Goal: Task Accomplishment & Management: Manage account settings

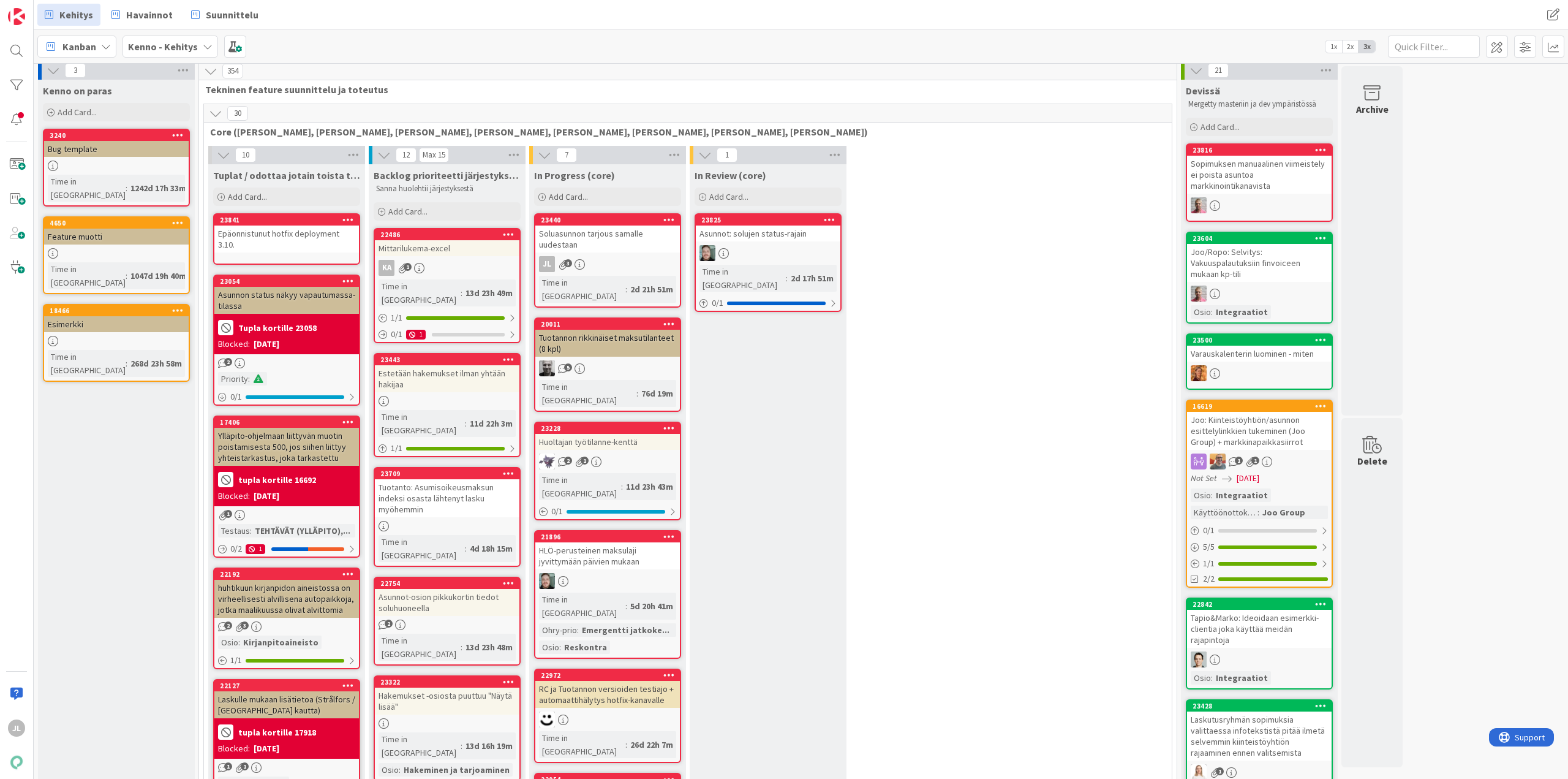
scroll to position [8, 0]
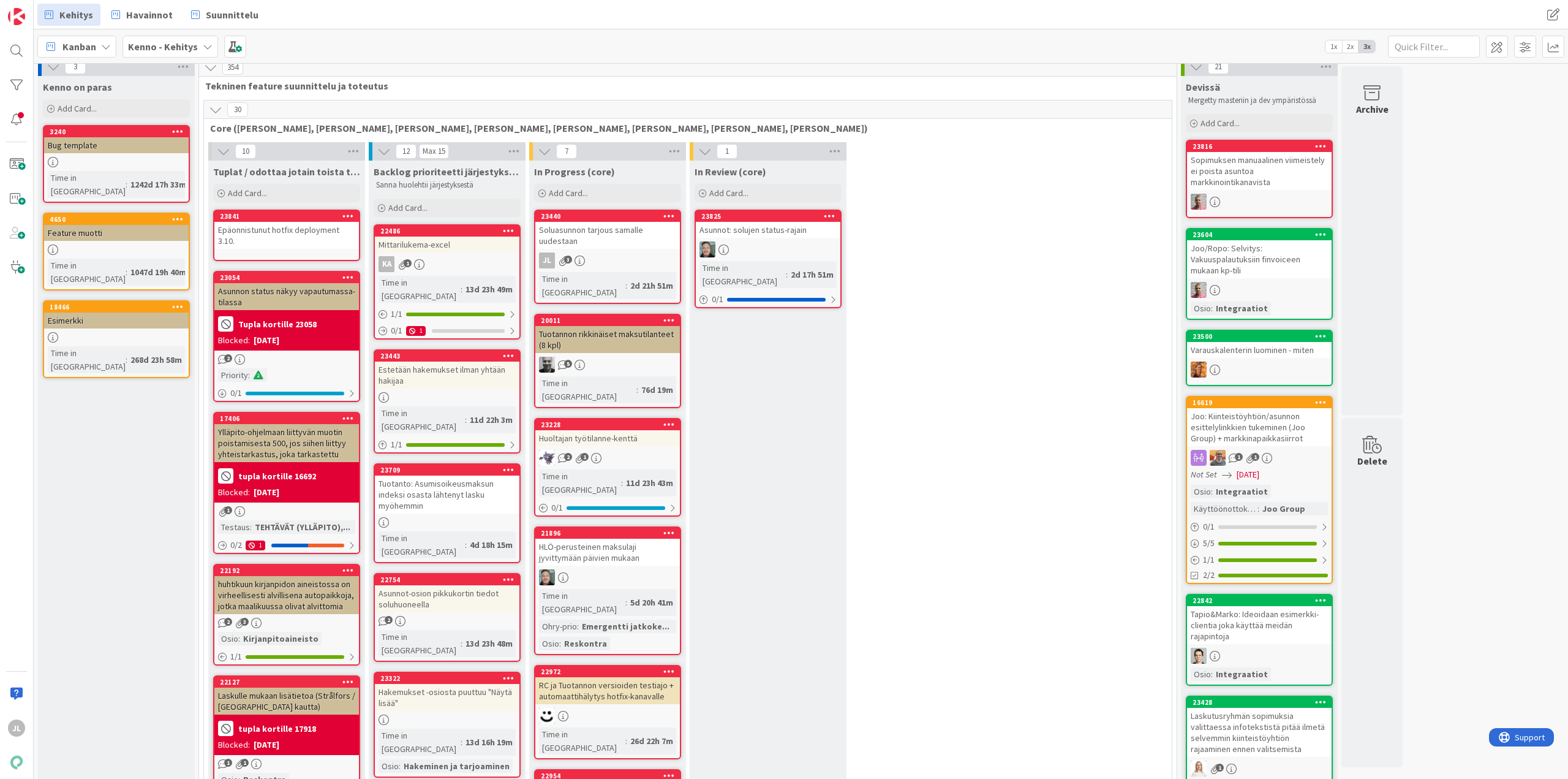
click at [605, 239] on div "Soluasunnon tarjous samalle uudestaan" at bounding box center [608, 235] width 145 height 27
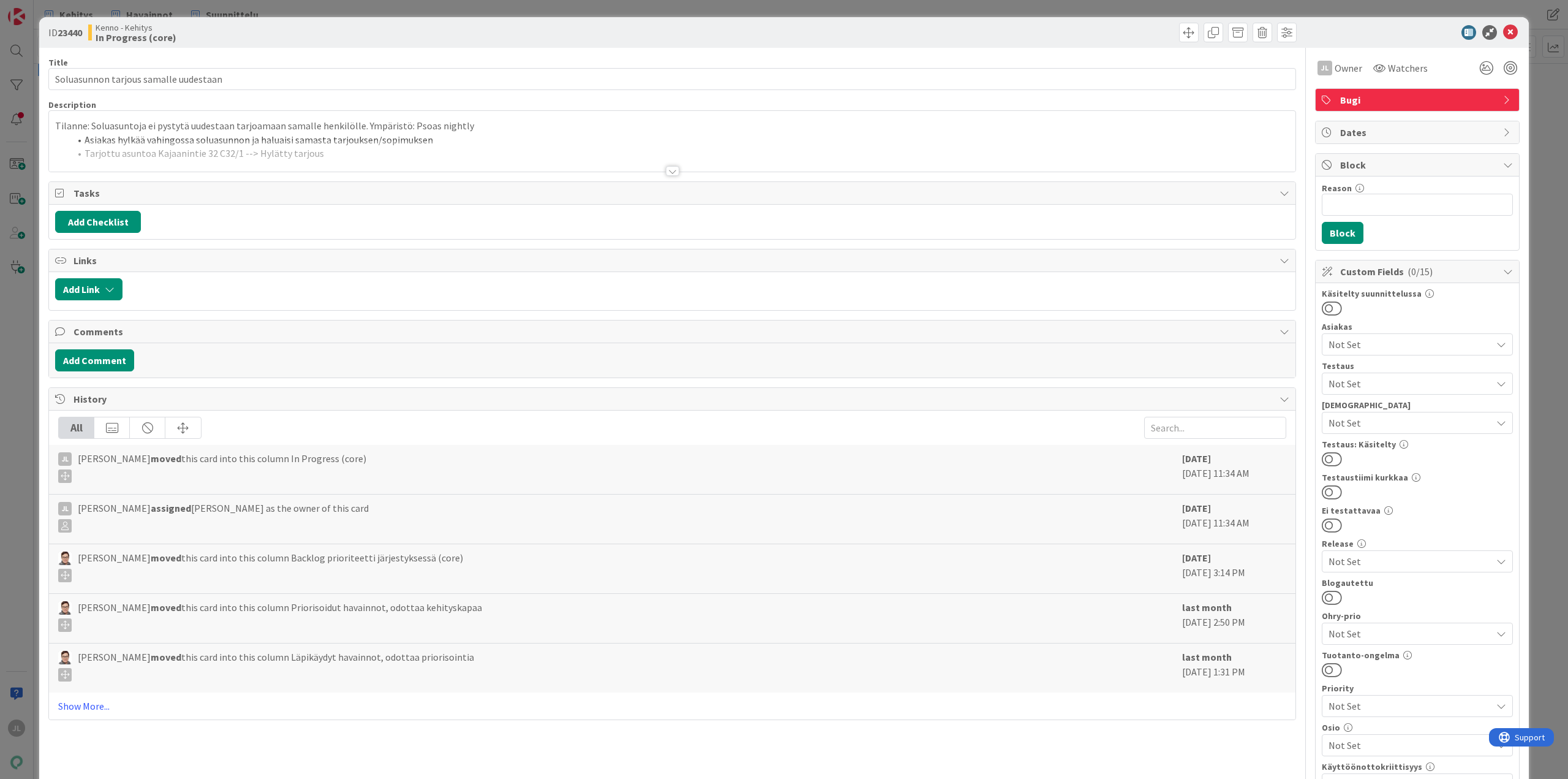
click at [342, 142] on div at bounding box center [672, 155] width 1246 height 31
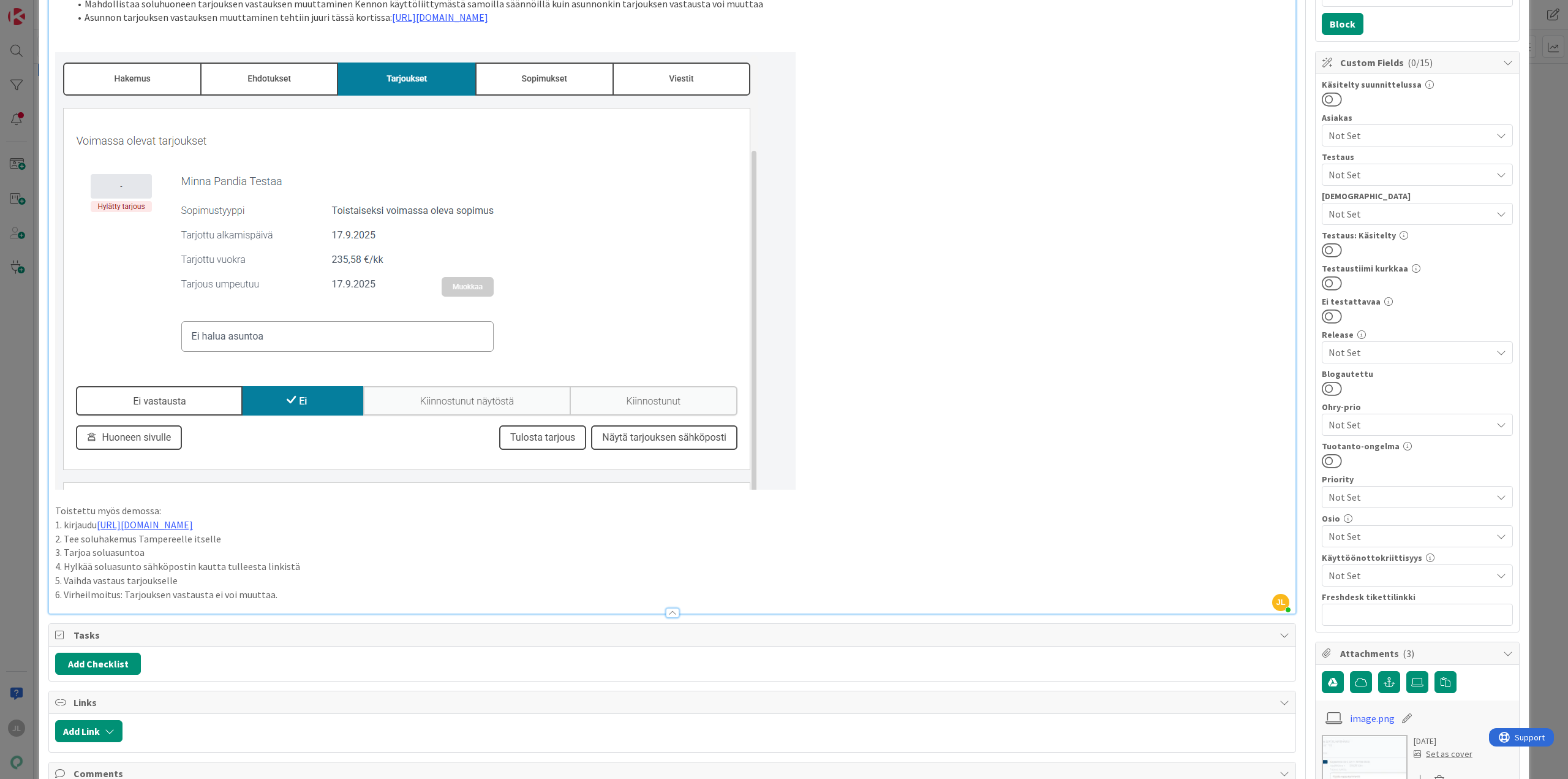
scroll to position [618, 0]
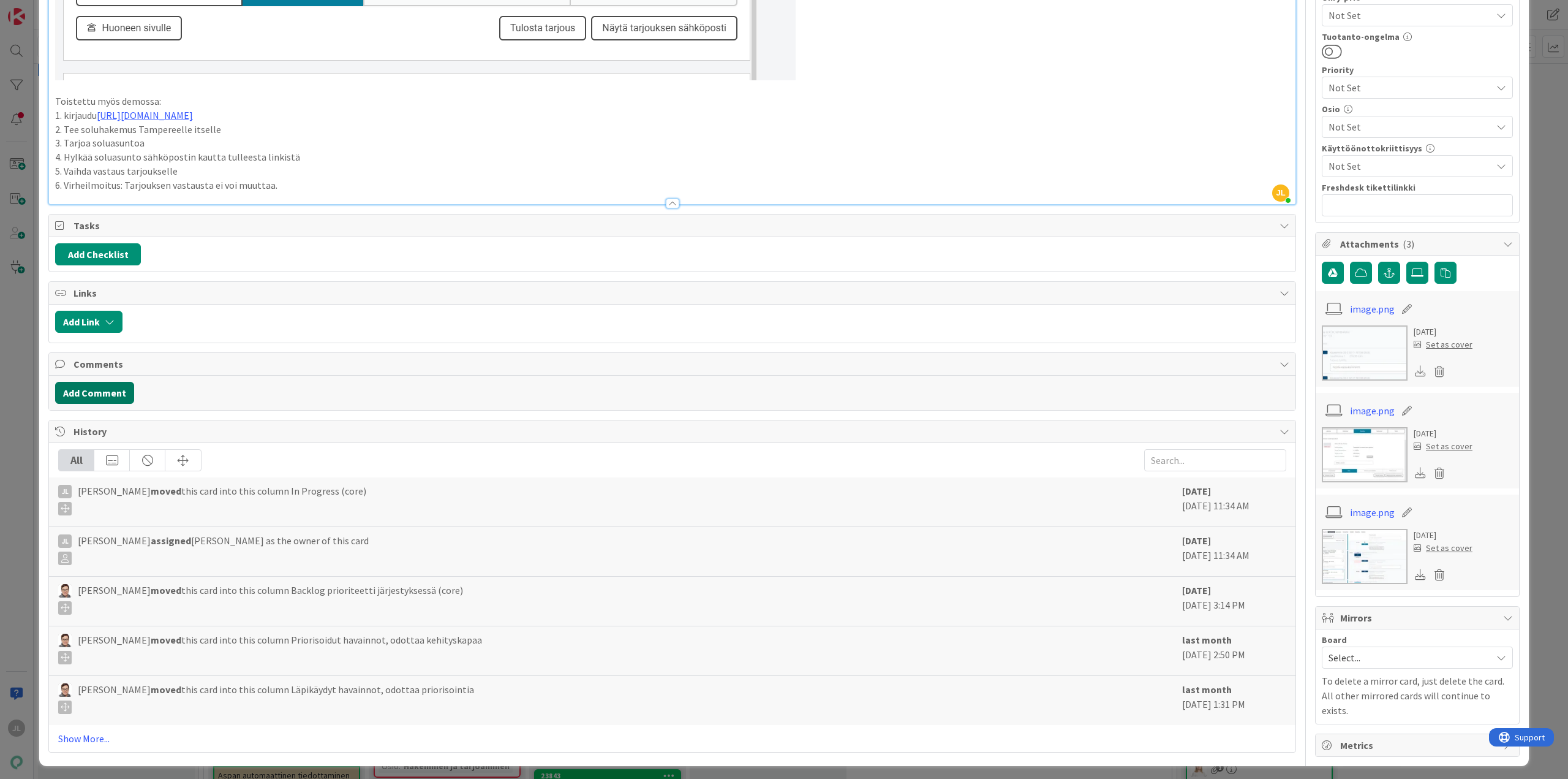
click at [118, 390] on button "Add Comment" at bounding box center [94, 393] width 79 height 22
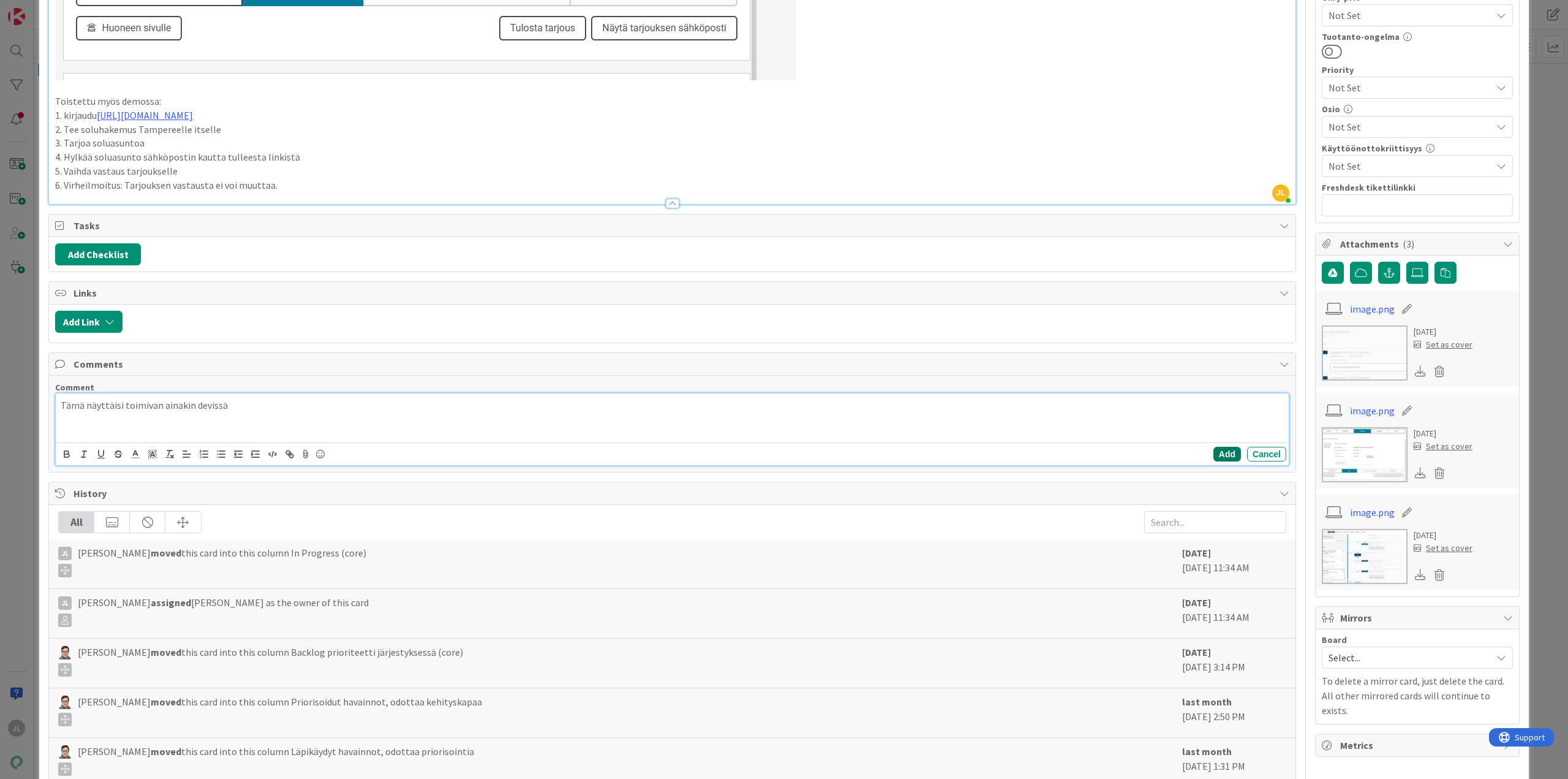
click at [1221, 455] on button "Add" at bounding box center [1227, 454] width 27 height 14
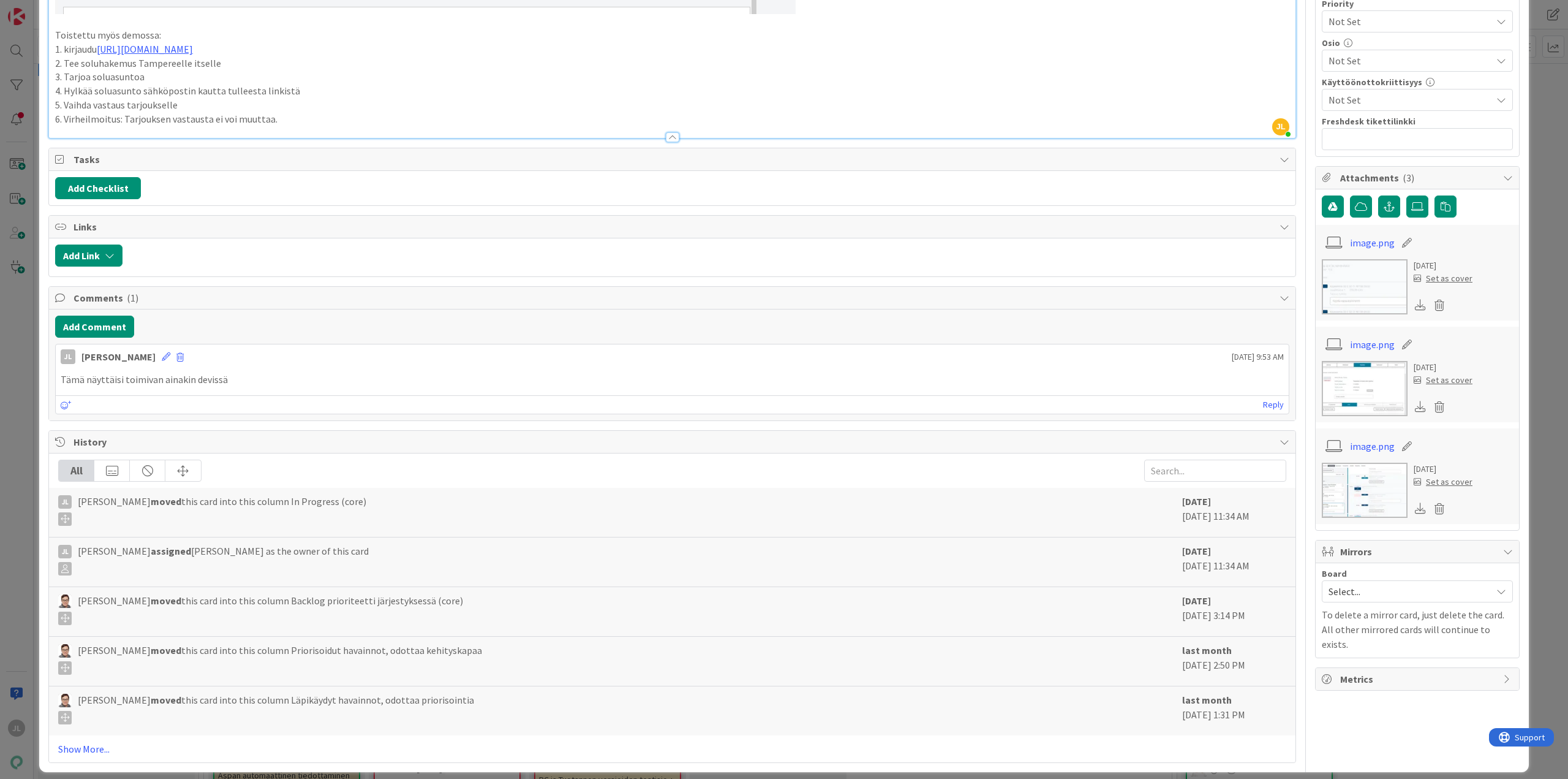
scroll to position [695, 0]
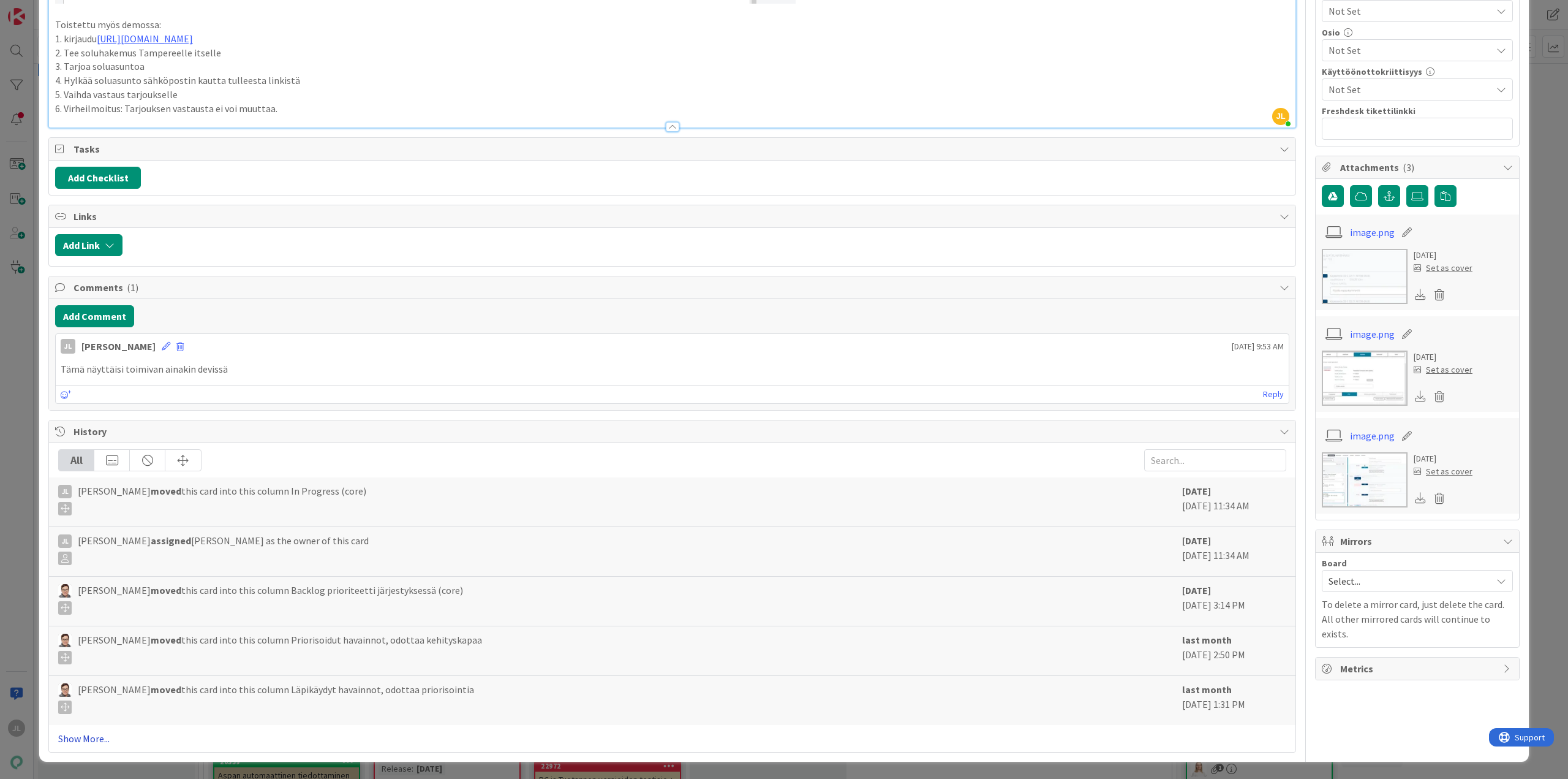
click at [88, 739] on link "Show More..." at bounding box center [672, 738] width 1228 height 14
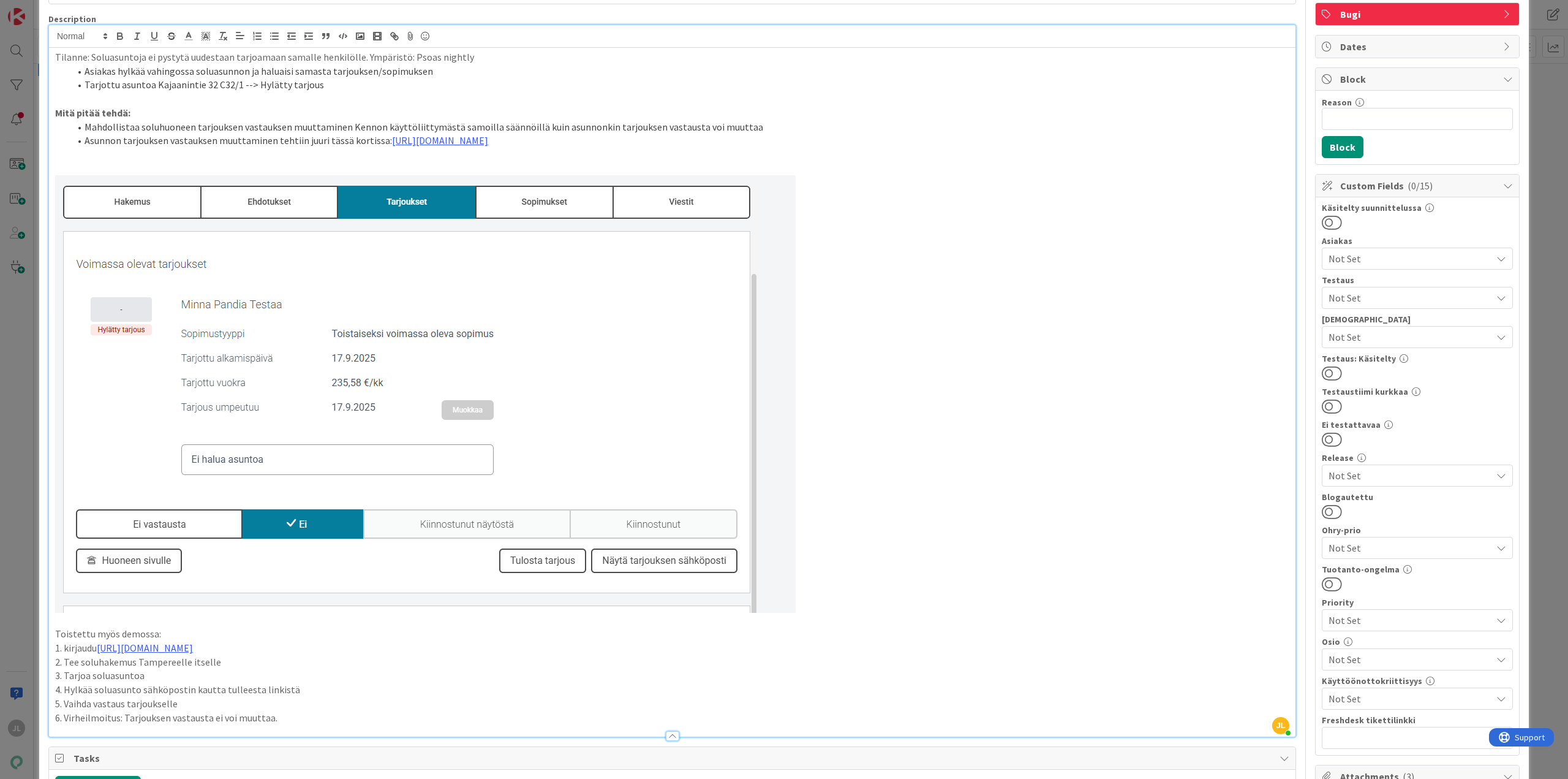
scroll to position [0, 0]
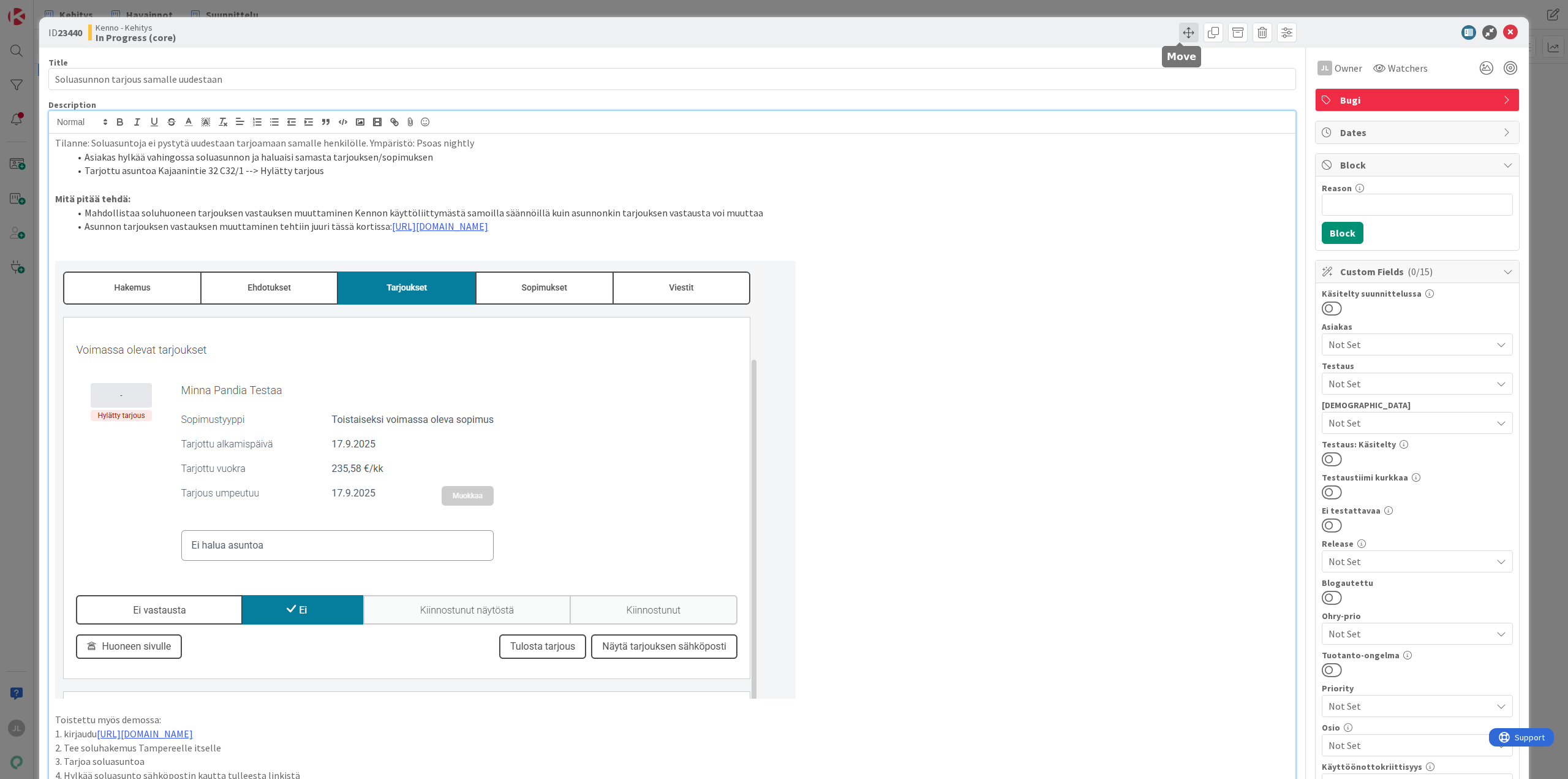
click at [1179, 30] on span at bounding box center [1189, 33] width 20 height 20
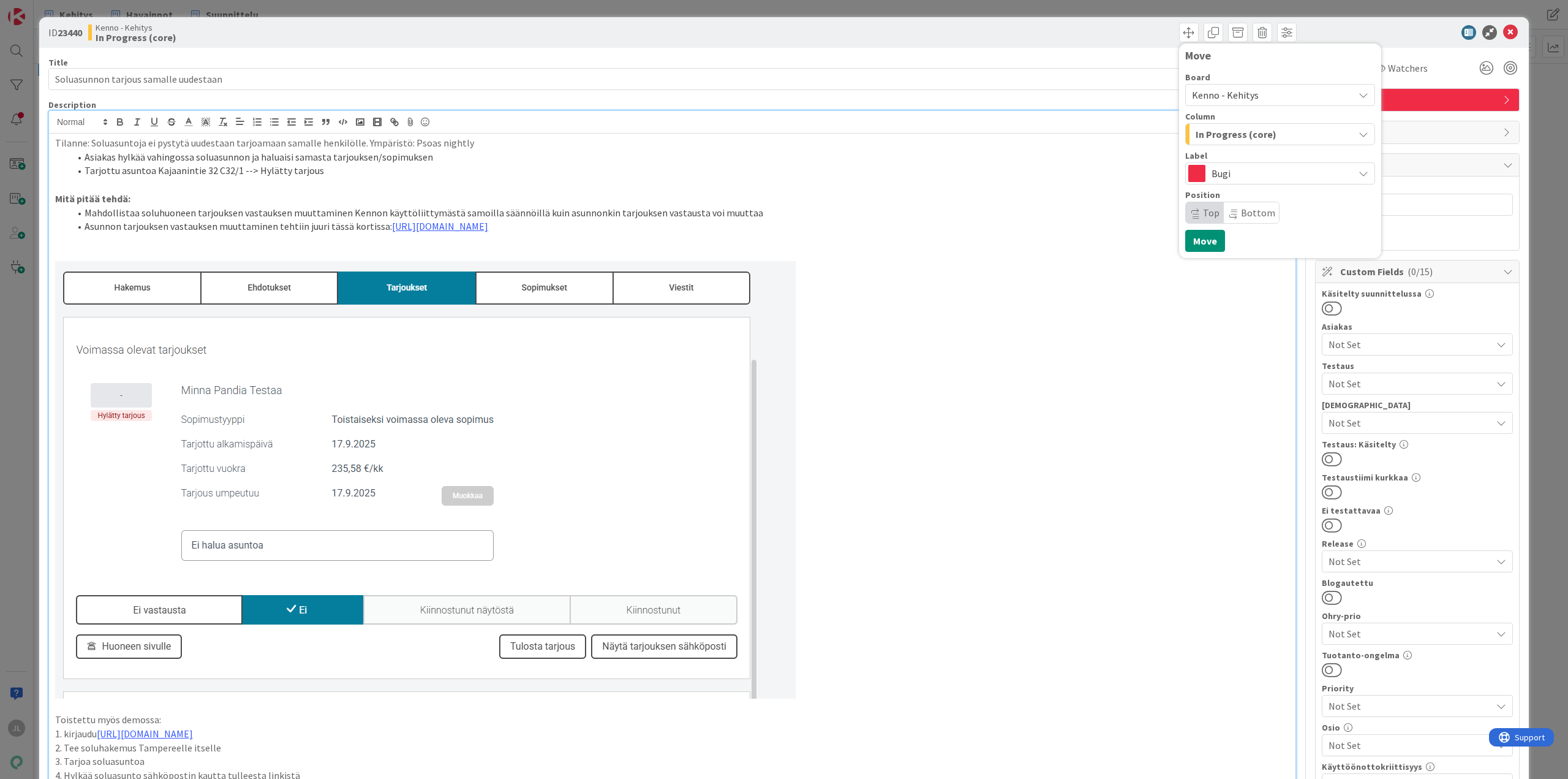
click at [1278, 136] on div "In Progress (core)" at bounding box center [1272, 134] width 161 height 20
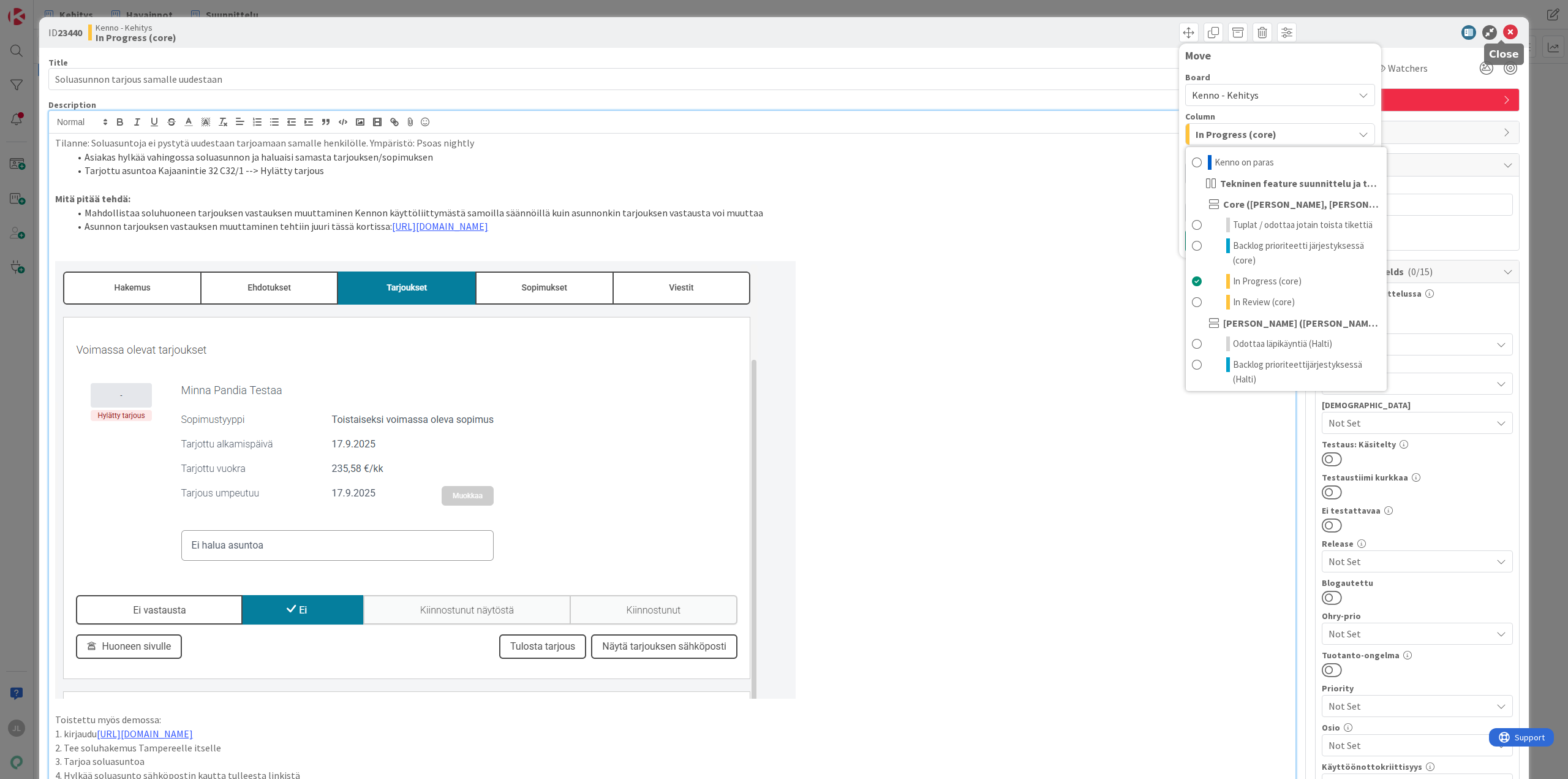
click at [1503, 33] on icon at bounding box center [1510, 32] width 14 height 14
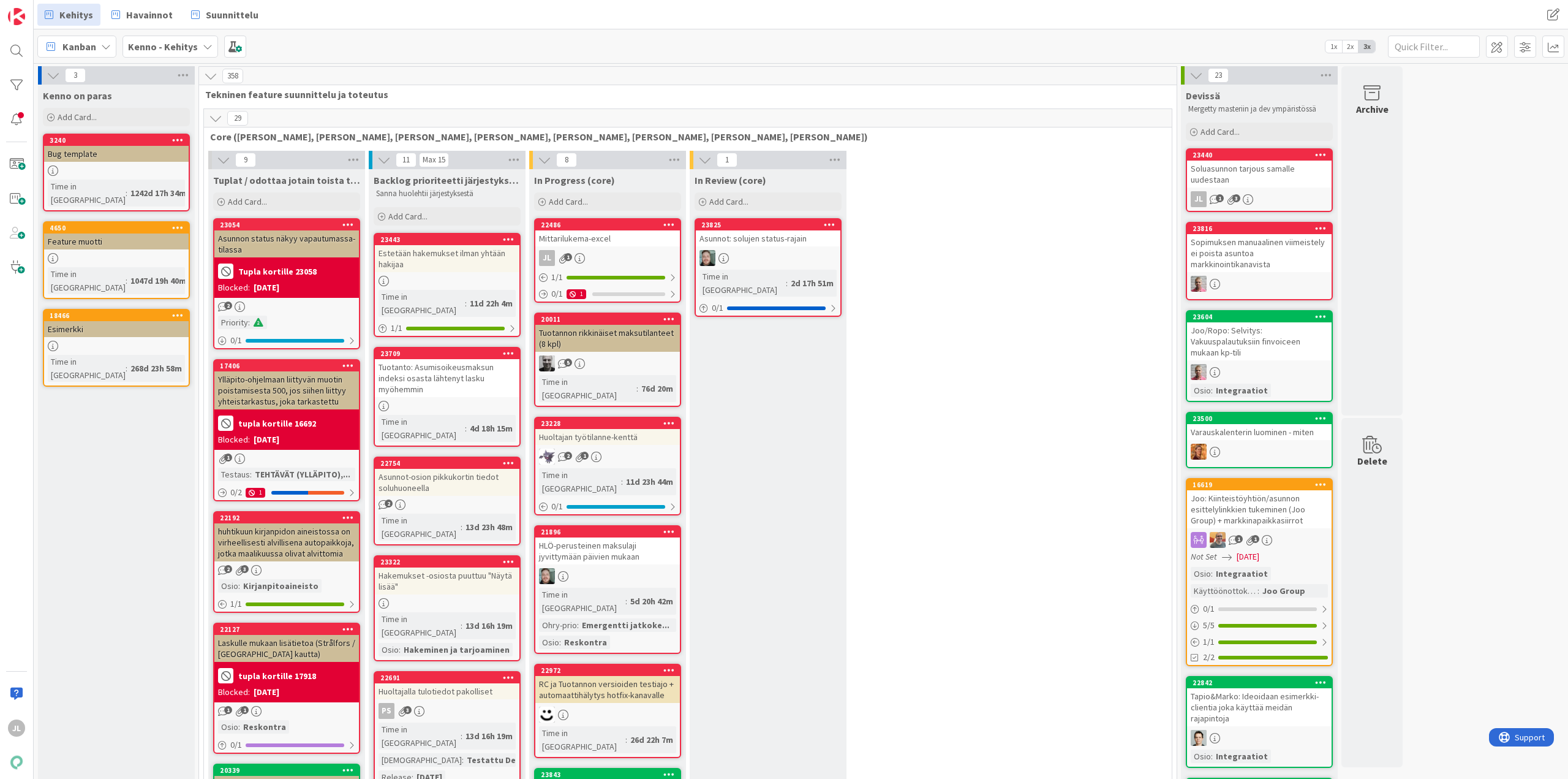
click at [589, 230] on div "22486" at bounding box center [608, 225] width 145 height 11
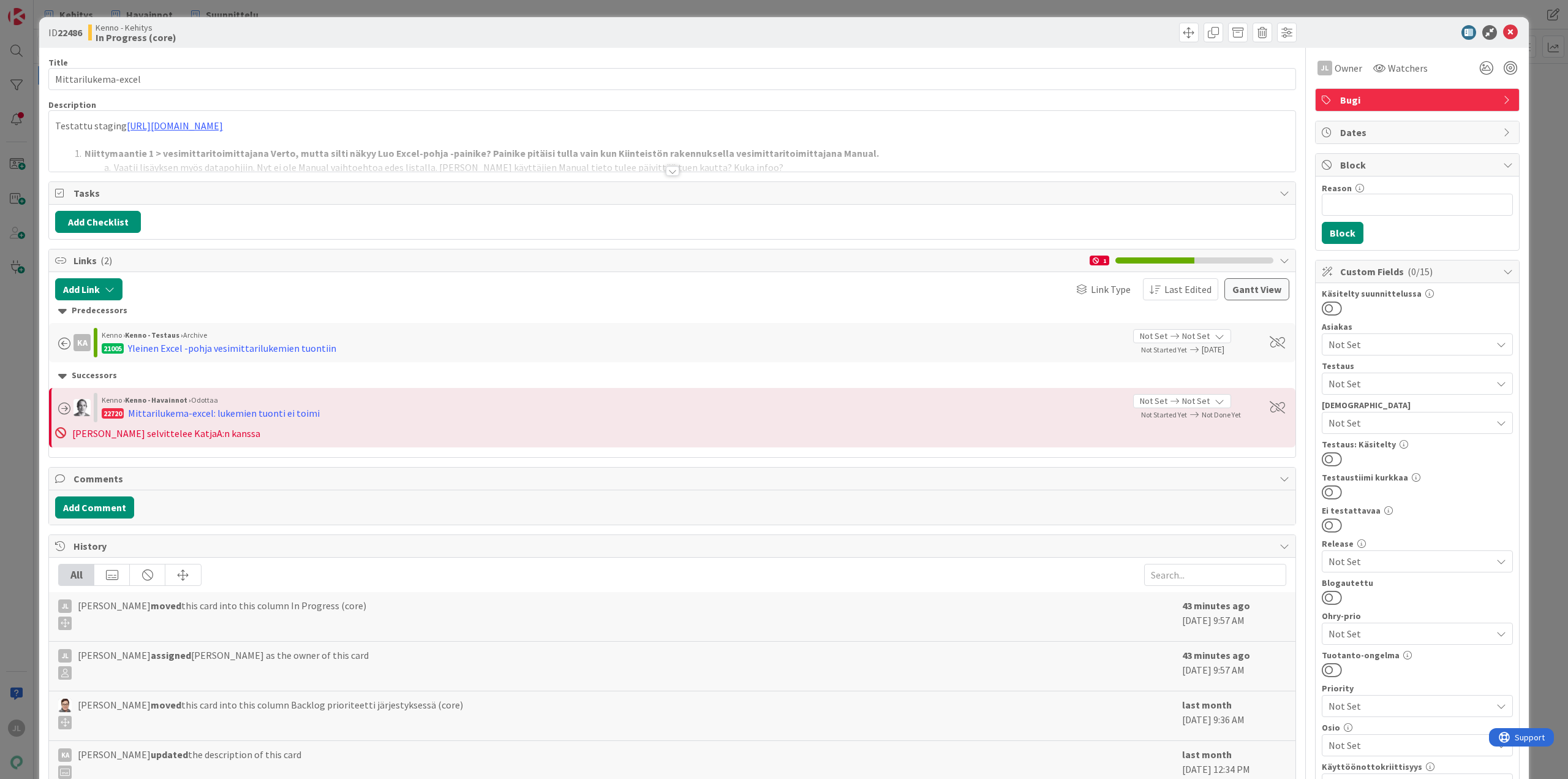
click at [205, 152] on div at bounding box center [672, 155] width 1246 height 31
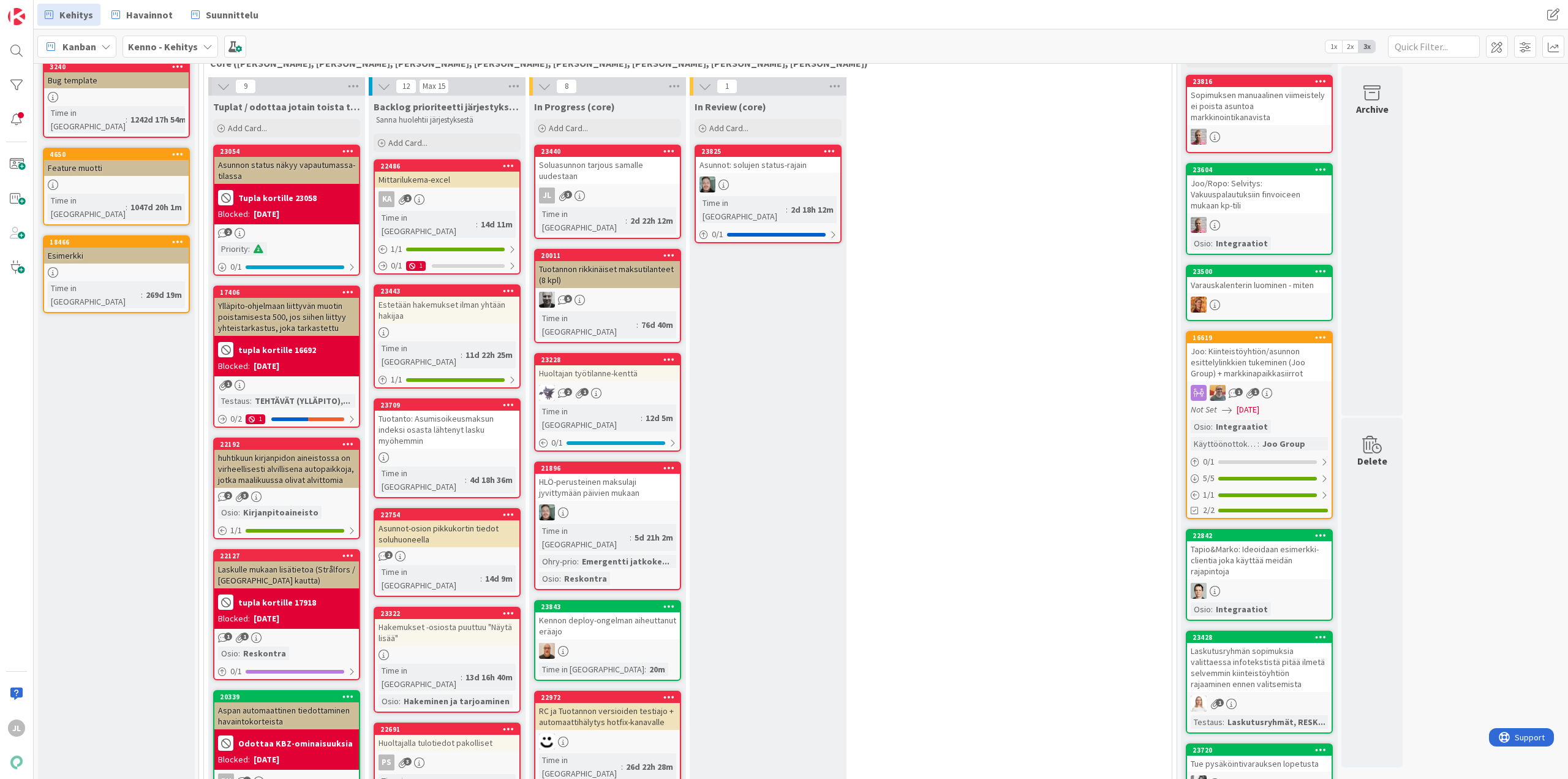
scroll to position [61, 0]
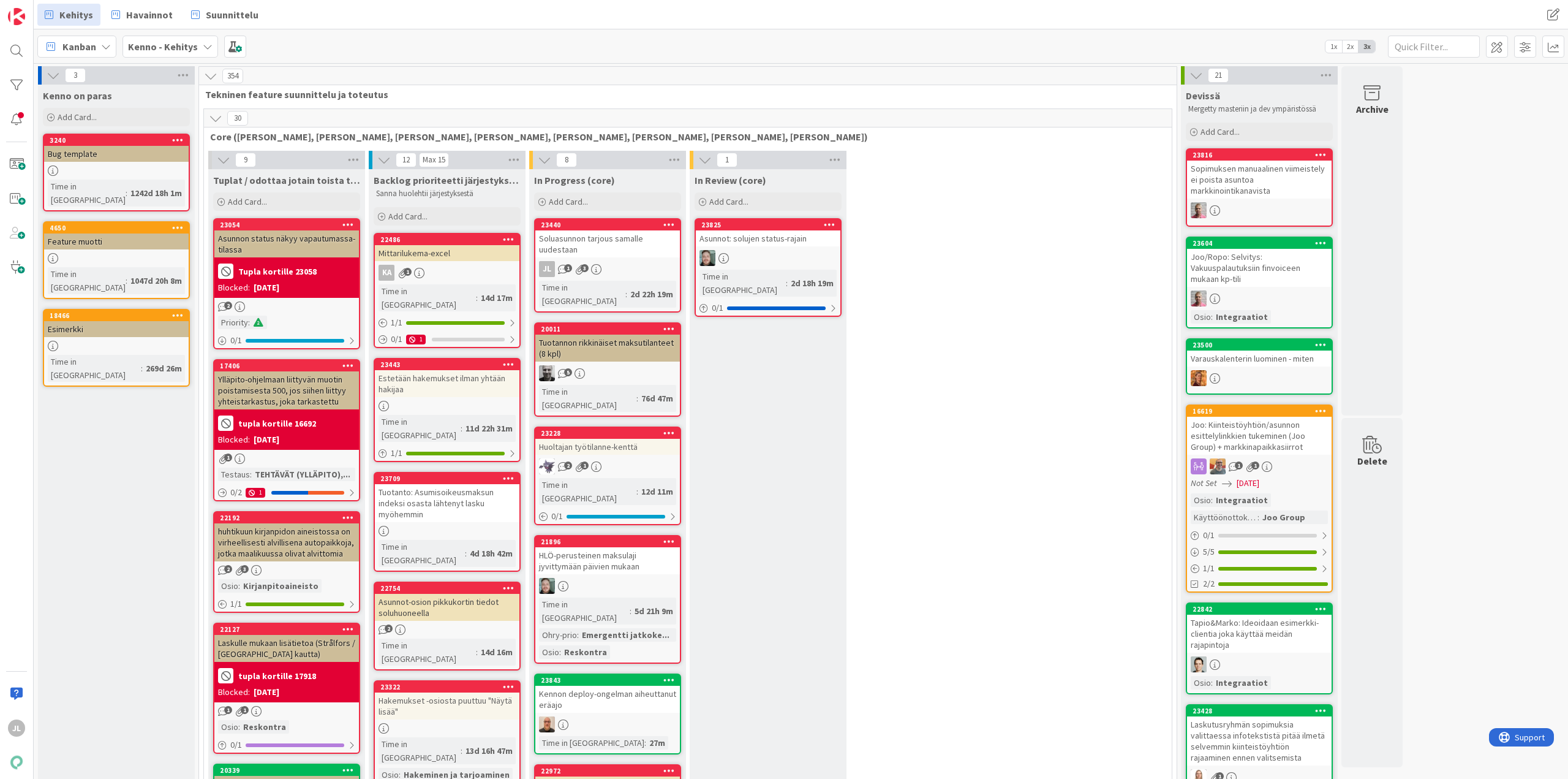
click at [473, 267] on div "KA 1" at bounding box center [447, 272] width 145 height 16
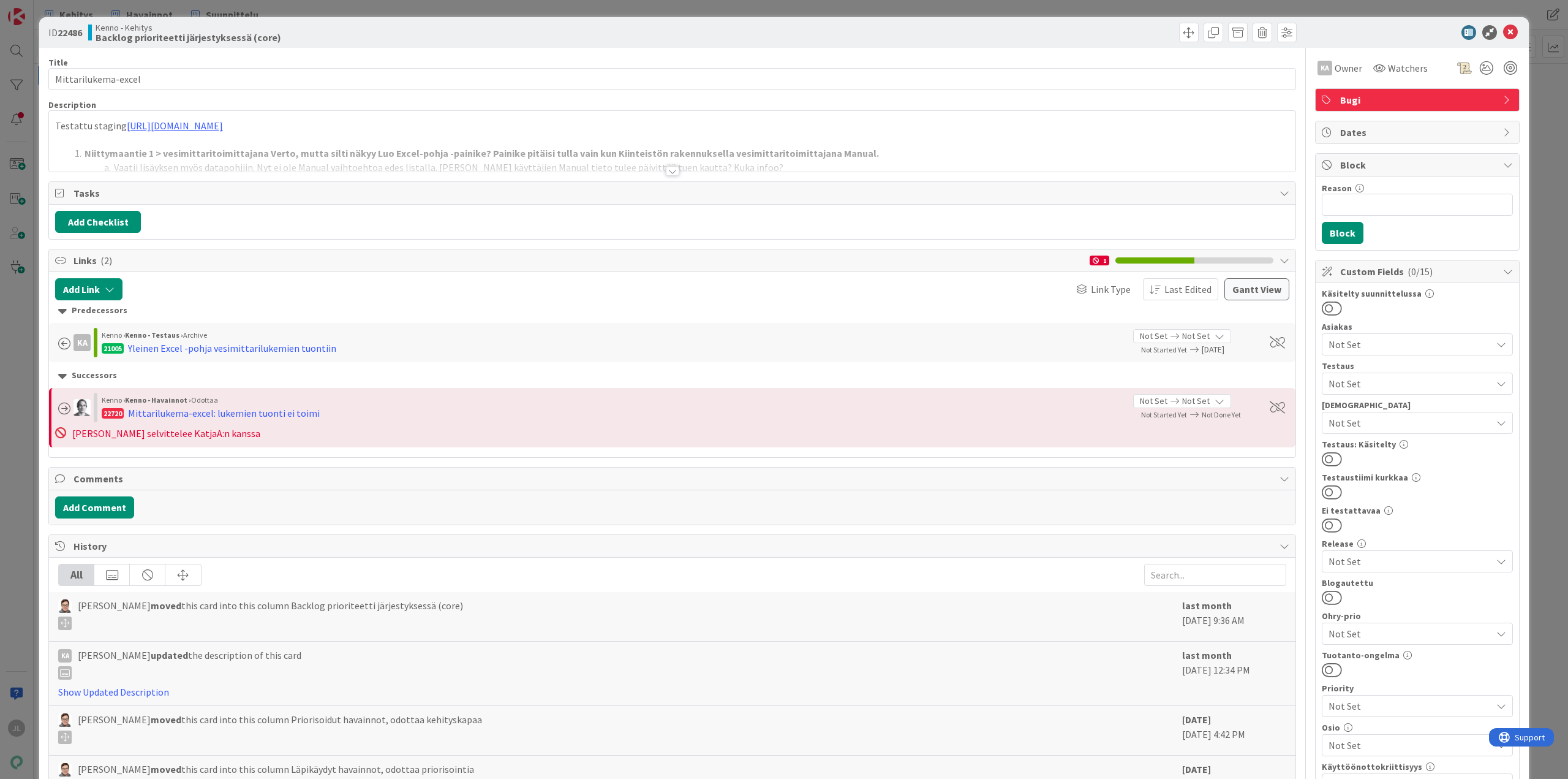
click at [645, 149] on div at bounding box center [672, 155] width 1246 height 31
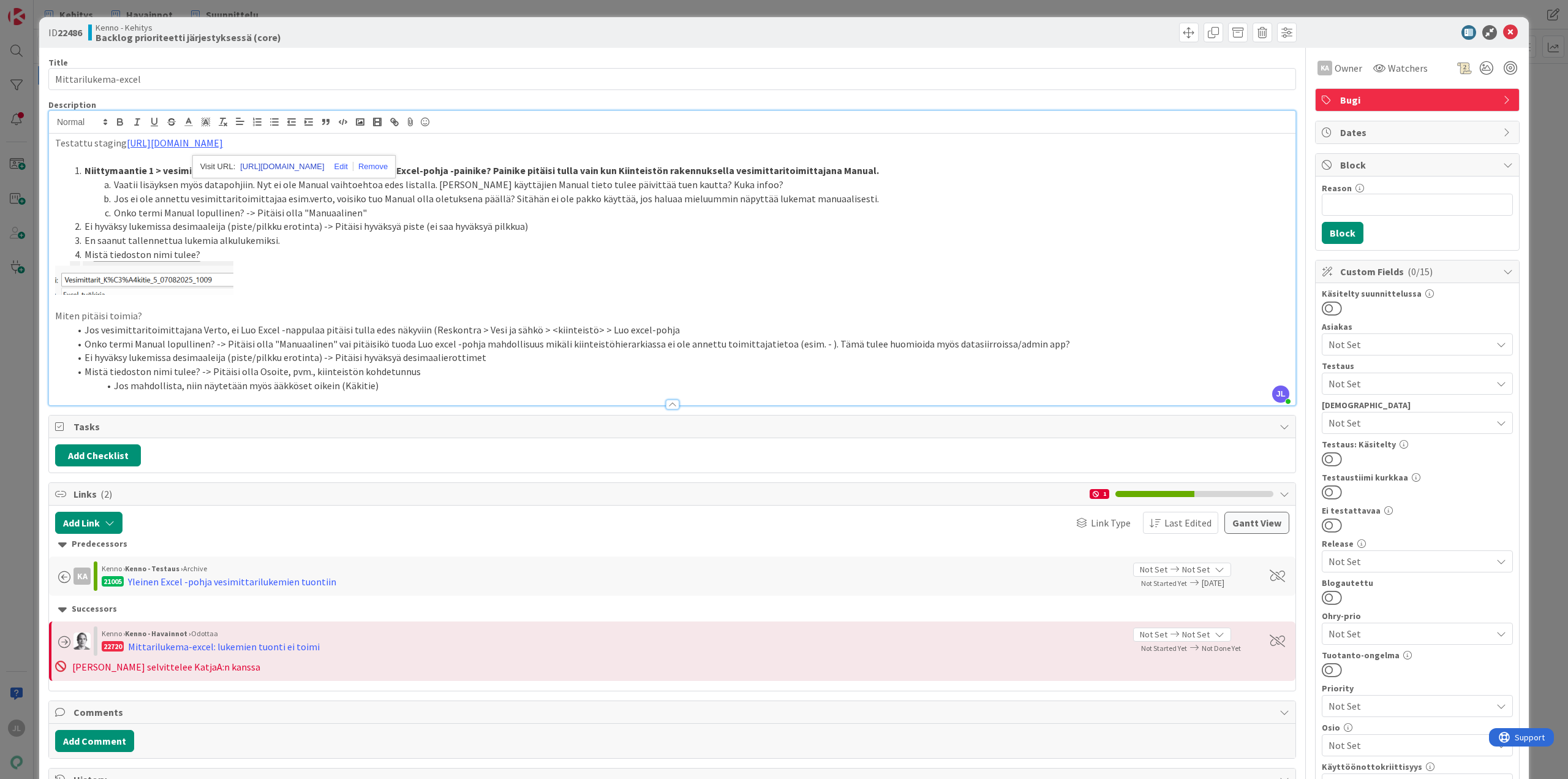
click at [285, 166] on link "[URL][DOMAIN_NAME]" at bounding box center [282, 166] width 84 height 16
drag, startPoint x: 414, startPoint y: 328, endPoint x: 199, endPoint y: 330, distance: 215.0
click at [199, 330] on li "Jos vesimittaritoimittajana Verto, ei Luo Excel -nappulaa pitäisi tulla edes nä…" at bounding box center [680, 330] width 1220 height 14
click at [1335, 70] on span "Owner" at bounding box center [1349, 68] width 27 height 14
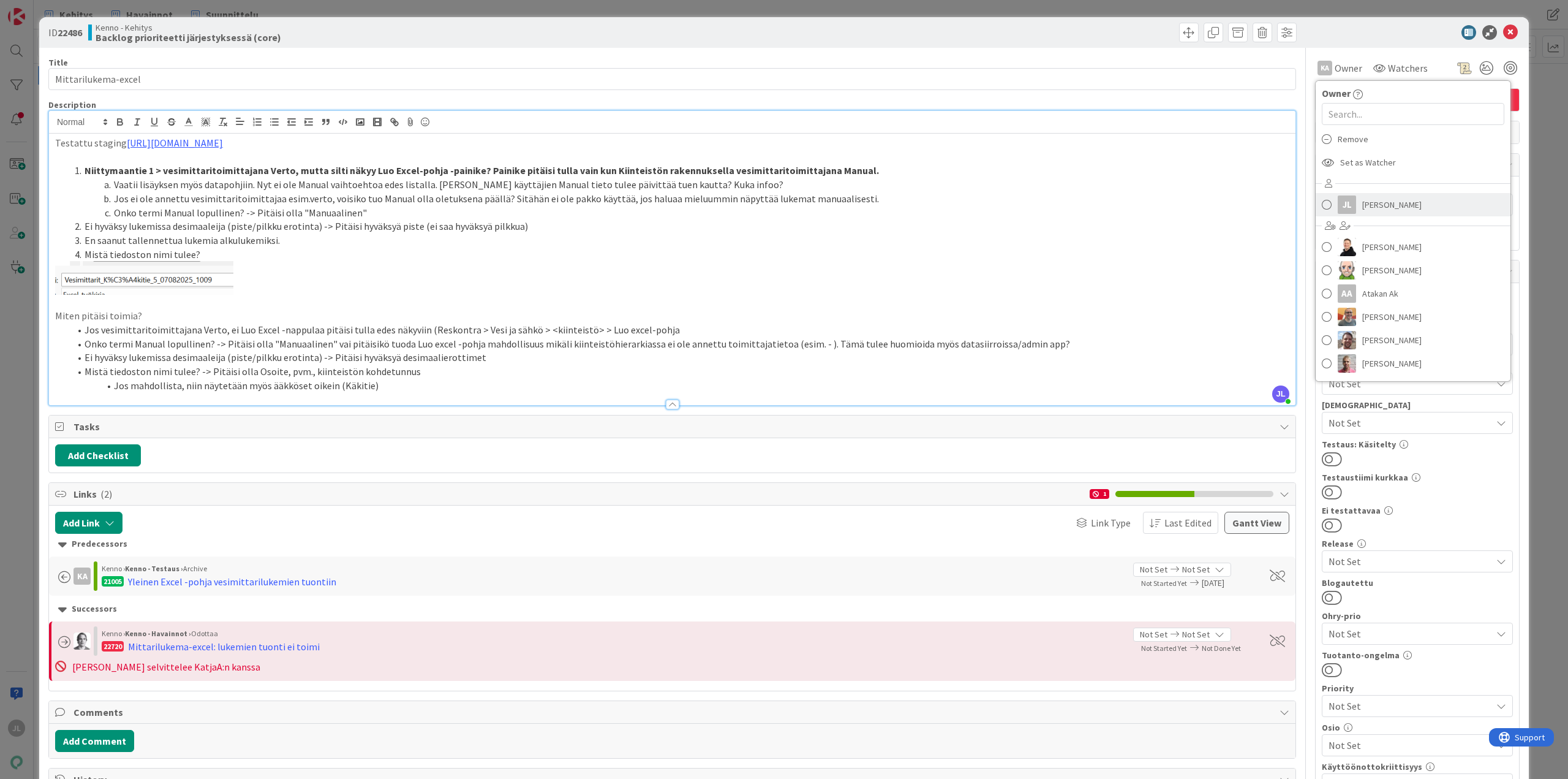
click at [1371, 202] on span "[PERSON_NAME]" at bounding box center [1392, 204] width 59 height 18
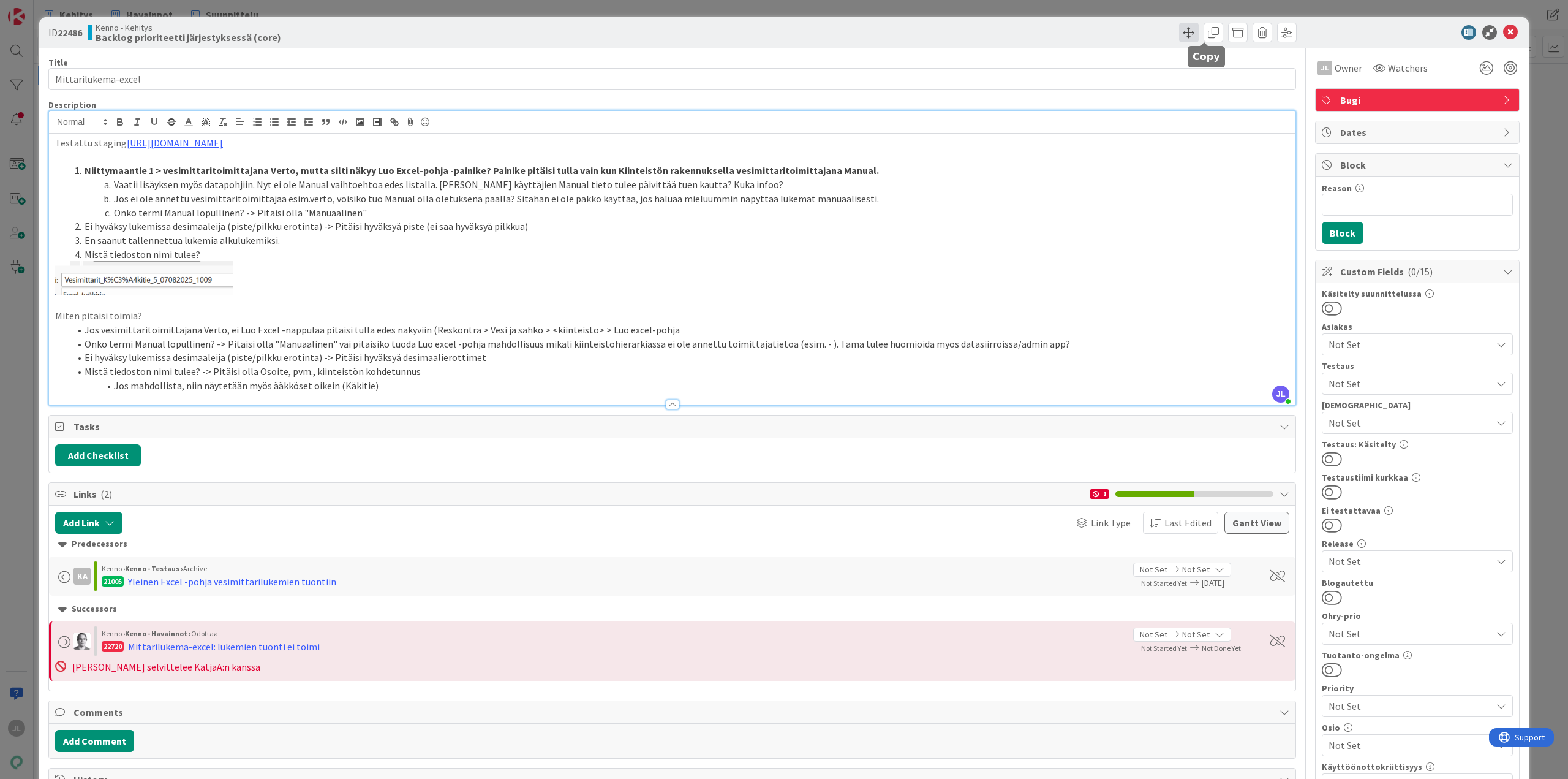
click at [1183, 28] on span at bounding box center [1189, 33] width 20 height 20
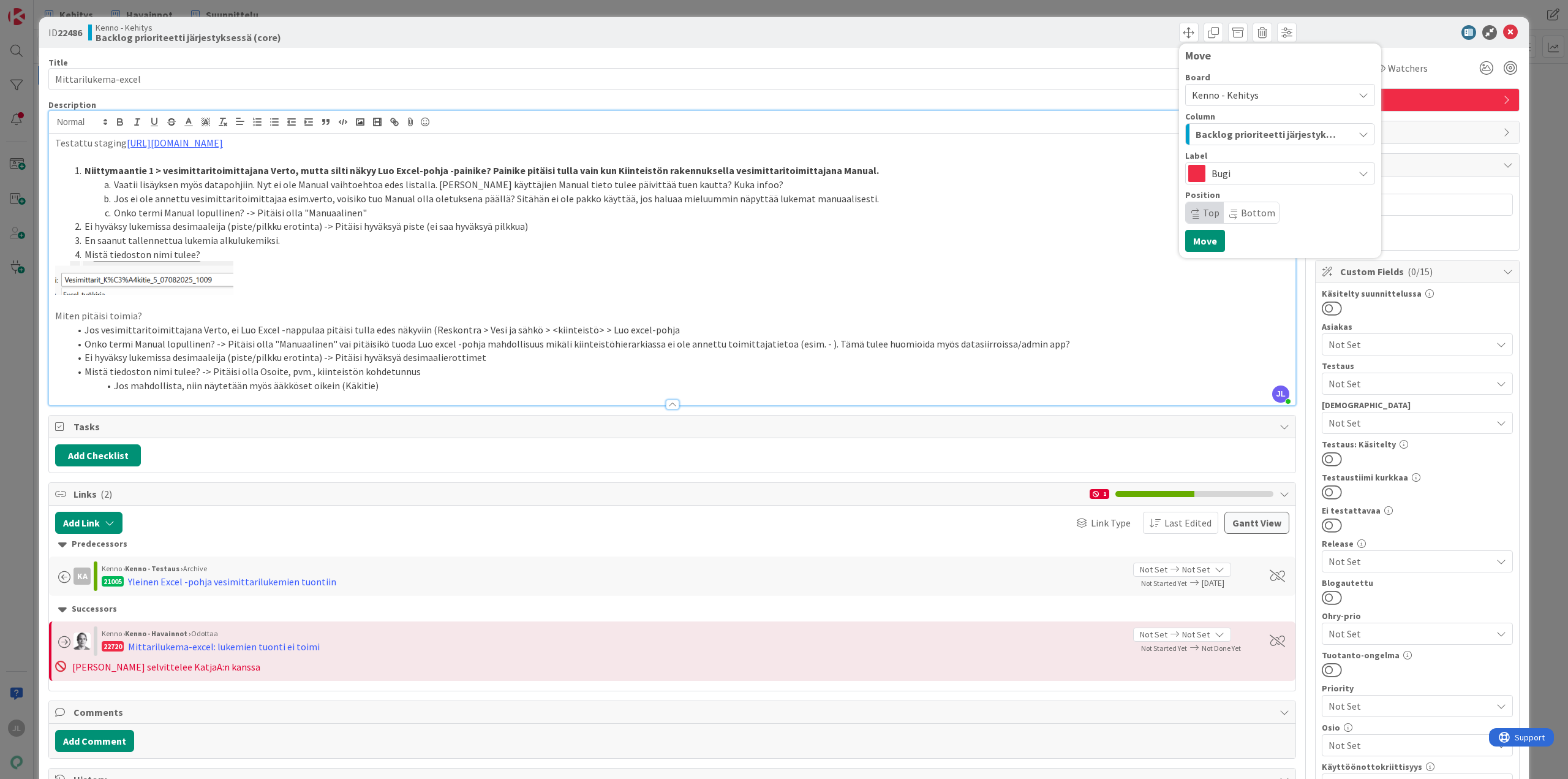
click at [1282, 134] on span "Backlog prioriteetti järjestyksessä (core)" at bounding box center [1266, 134] width 141 height 16
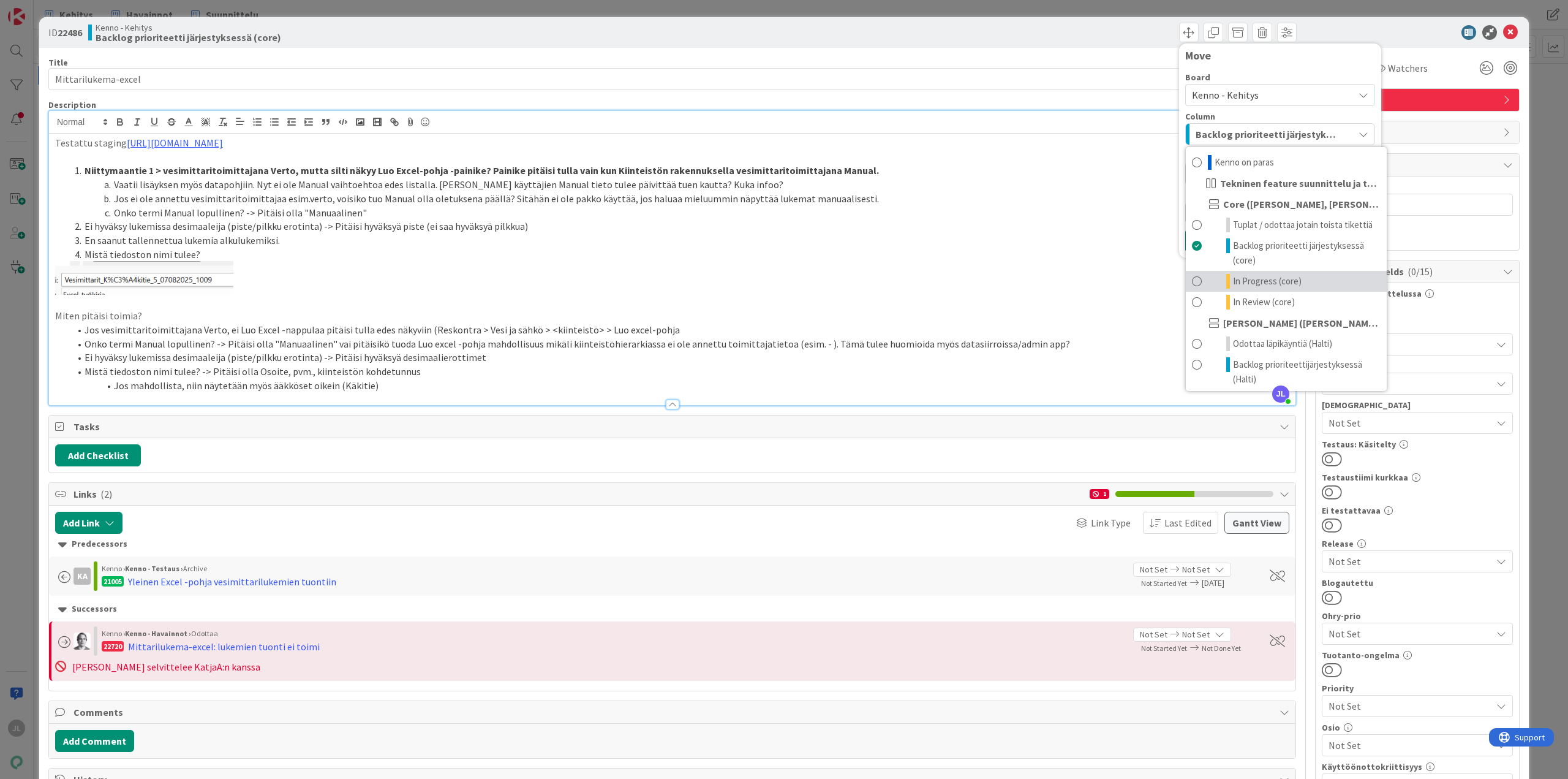
click at [1271, 281] on span "In Progress (core)" at bounding box center [1268, 281] width 69 height 14
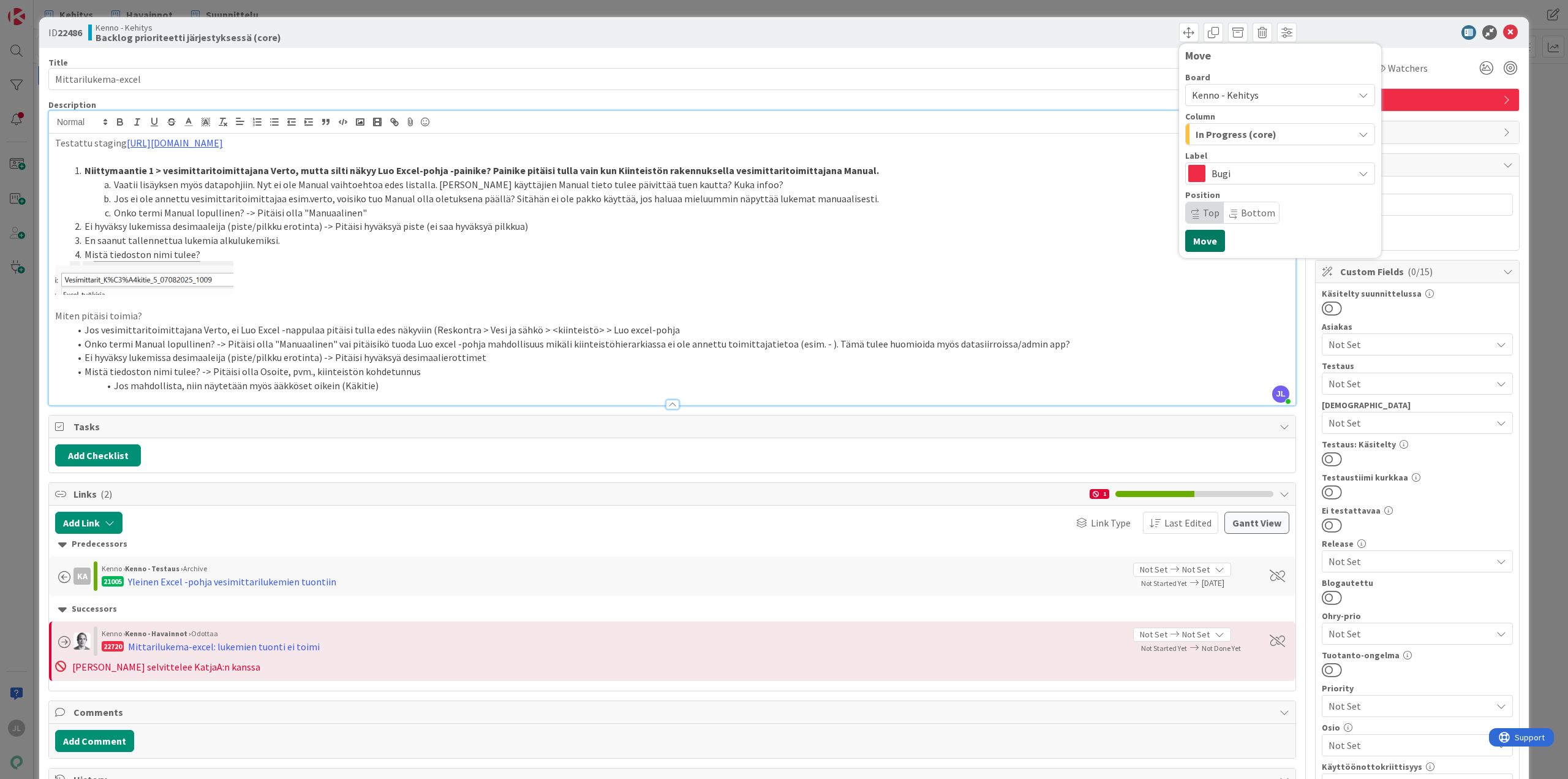
click at [1194, 241] on button "Move" at bounding box center [1205, 241] width 40 height 22
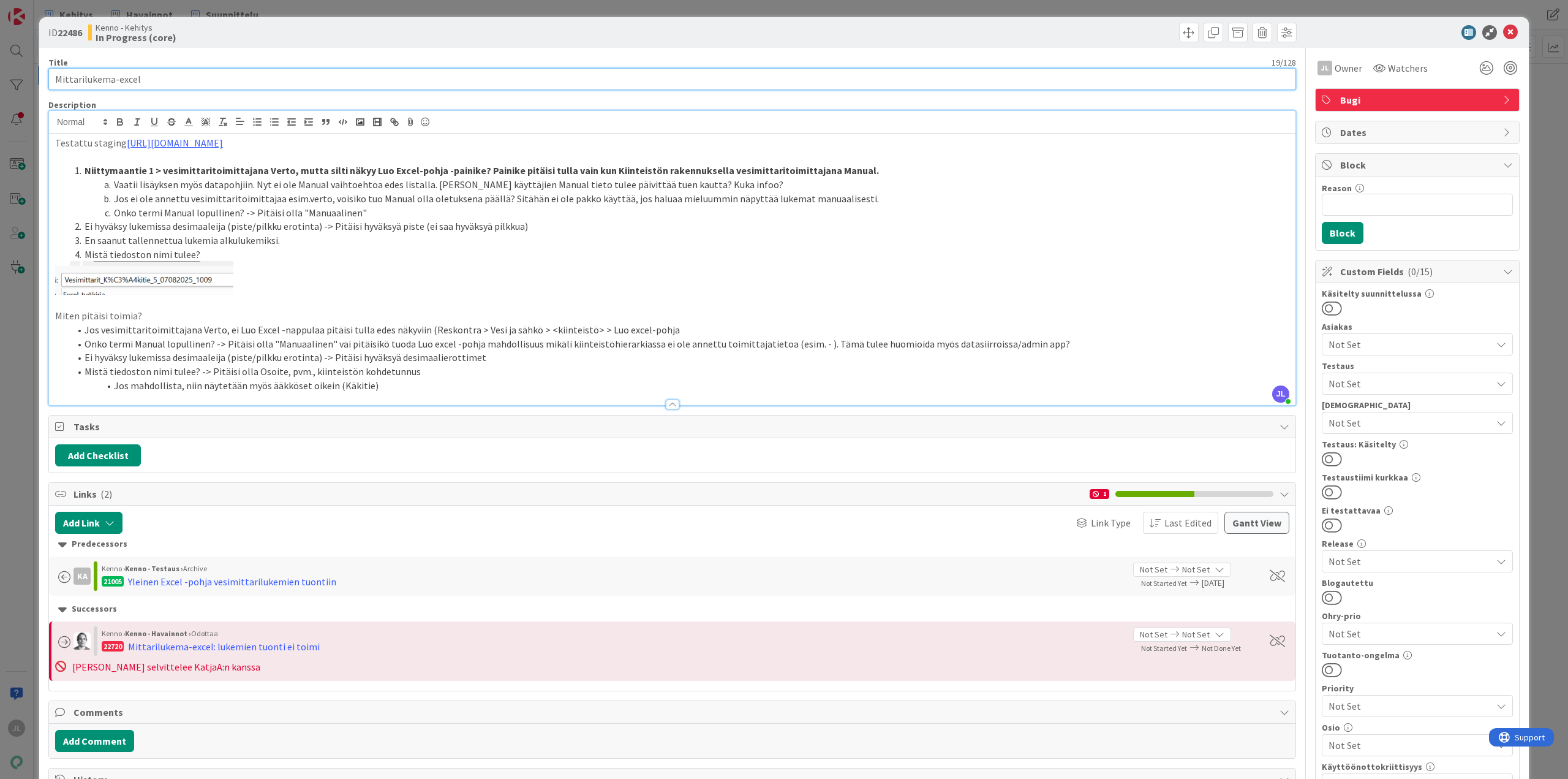
drag, startPoint x: 178, startPoint y: 77, endPoint x: 59, endPoint y: 88, distance: 119.5
click at [0, 80] on html "JL Kehitys Havainnot Suunnittelu Kehitys Havainnot Suunnittelu Kanban Kenno - K…" at bounding box center [784, 390] width 1568 height 779
click at [386, 346] on li "Onko termi Manual lopullinen? -> Pitäisi olla "Manuaalinen" vai pitäisikö tuoda…" at bounding box center [680, 344] width 1220 height 14
drag, startPoint x: 475, startPoint y: 168, endPoint x: 84, endPoint y: 171, distance: 391.0
click at [85, 171] on strong "Niittymaantie 1 > vesimittaritoimittajana Verto, mutta silti näkyy Luo Excel-po…" at bounding box center [482, 170] width 795 height 12
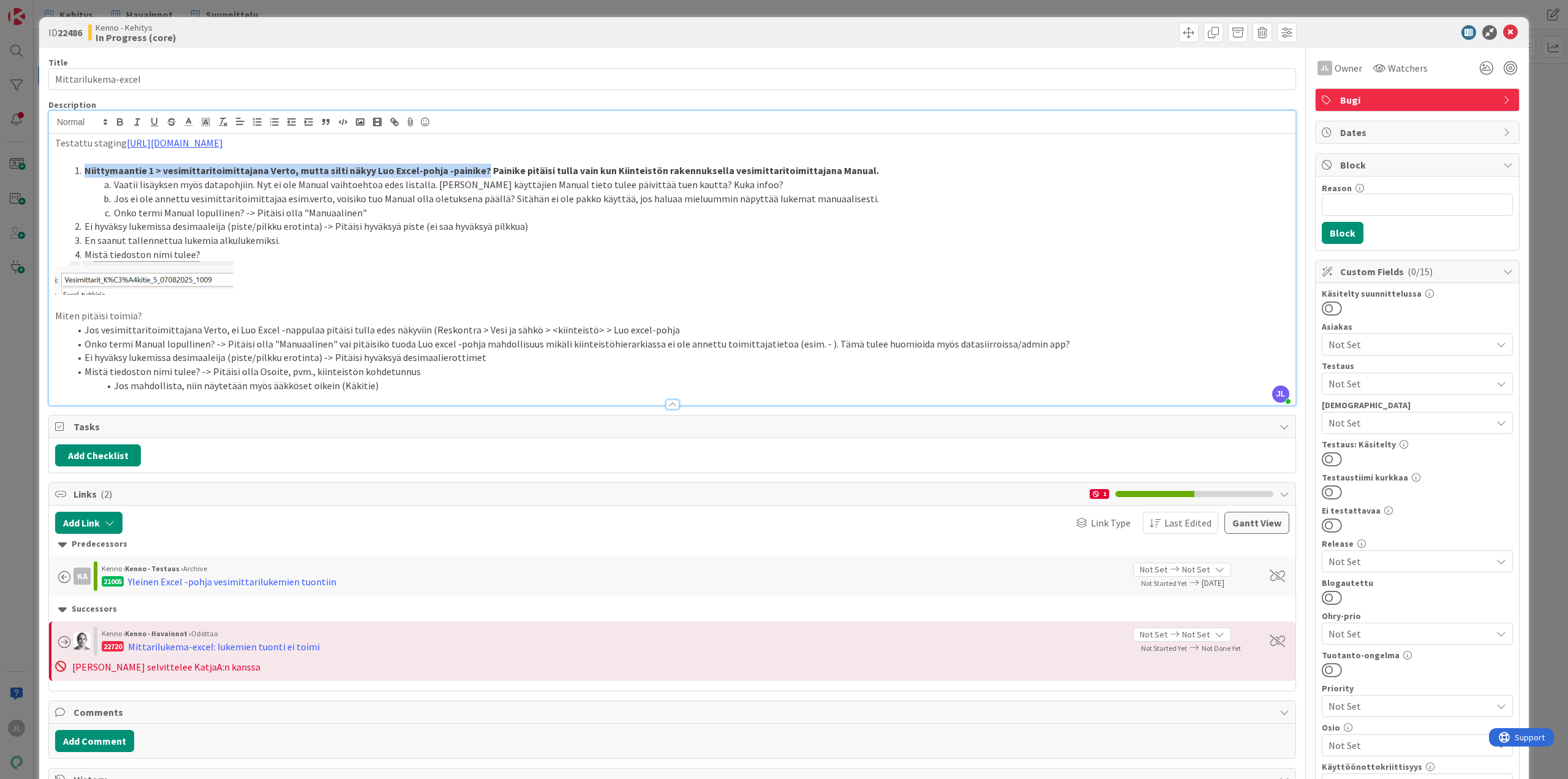
copy strong "Niittymaantie 1 > vesimittaritoimittajana Verto, mutta silti näkyy Luo Excel-po…"
click at [217, 192] on li "Jos ei ole annettu vesimittaritoimittajaa esim.verto, voisiko tuo Manual olla o…" at bounding box center [680, 199] width 1220 height 14
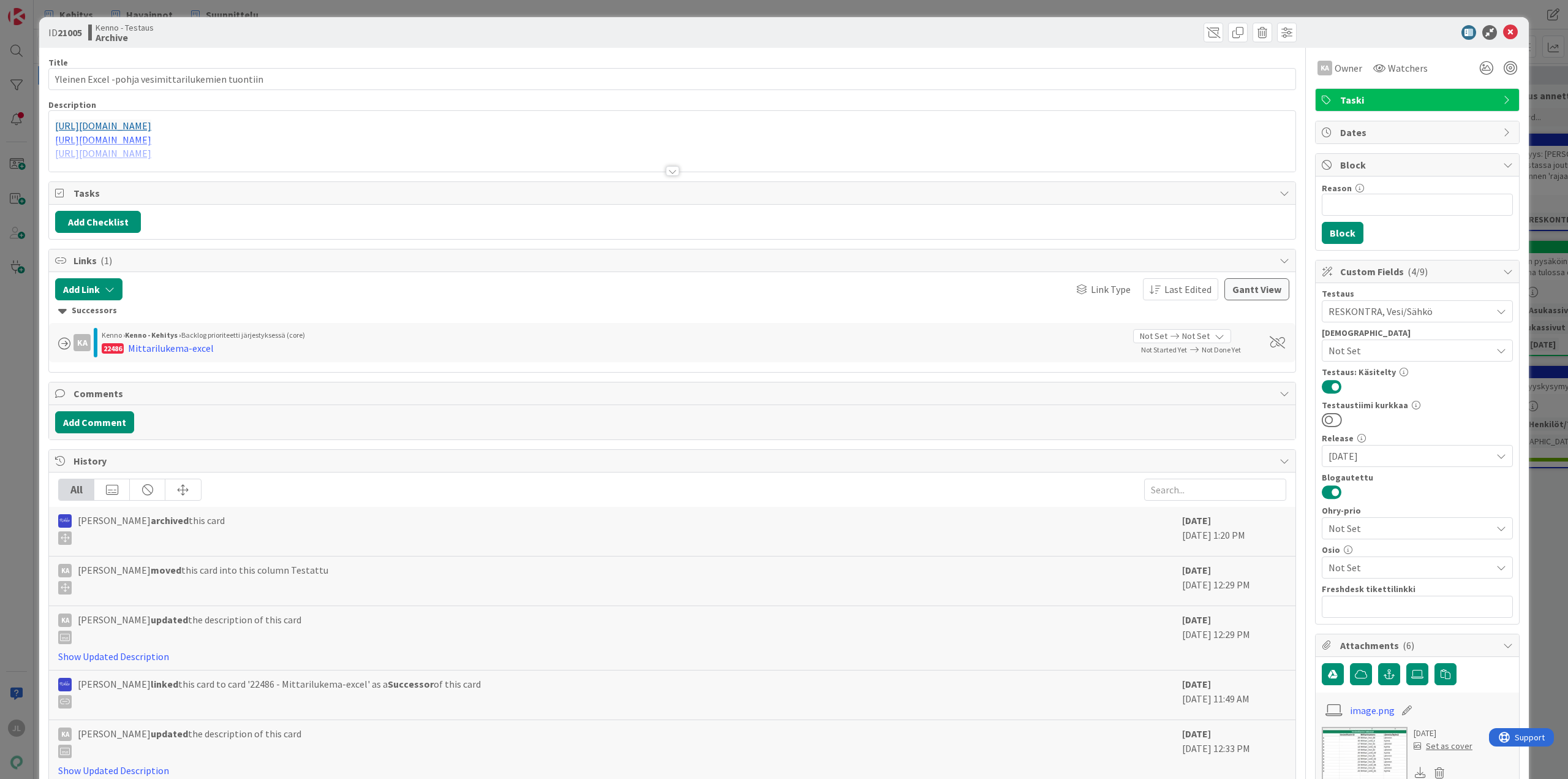
click at [445, 149] on div at bounding box center [672, 155] width 1246 height 31
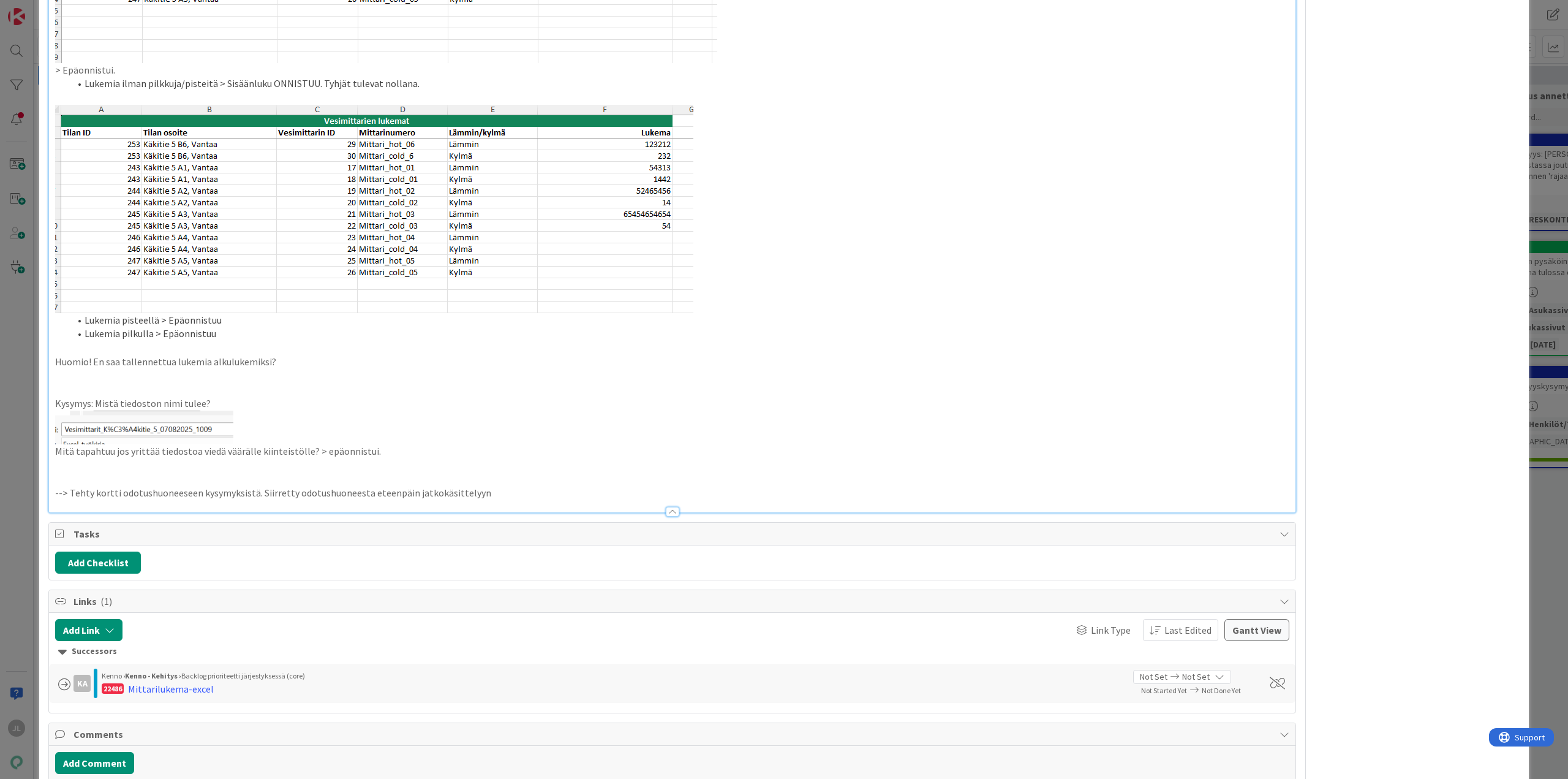
scroll to position [1839, 0]
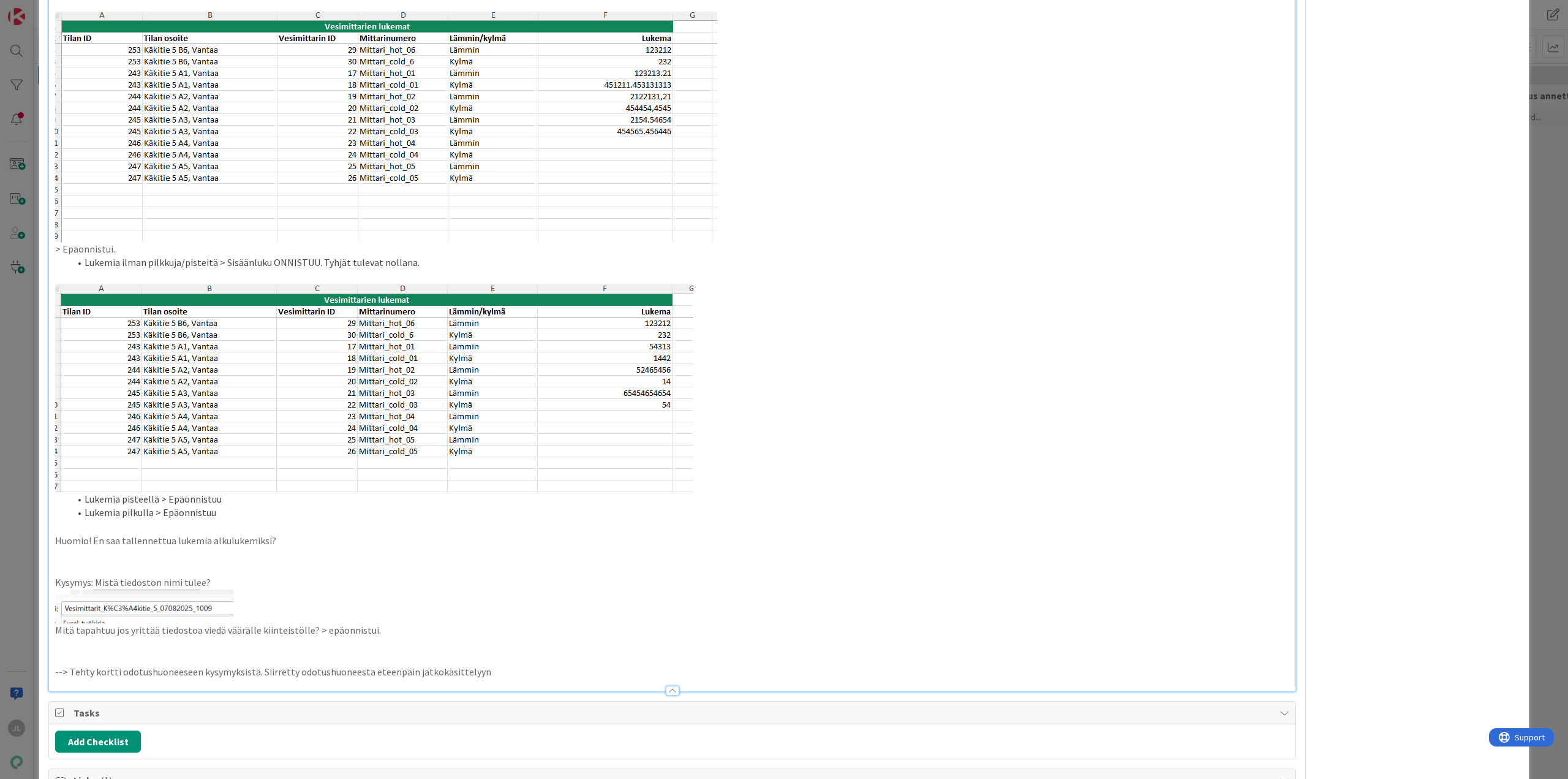
scroll to position [1716, 0]
